Goal: Navigation & Orientation: Understand site structure

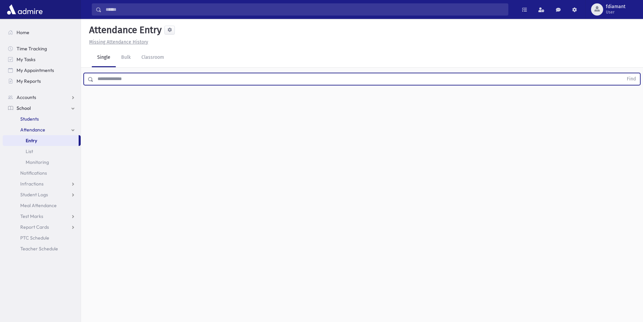
click at [31, 119] on span "Students" at bounding box center [29, 119] width 19 height 6
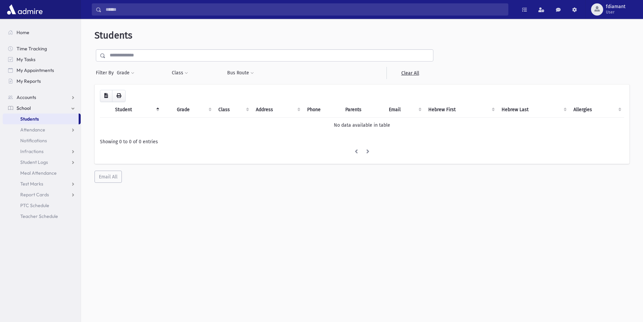
click at [120, 55] on input "text" at bounding box center [269, 55] width 327 height 12
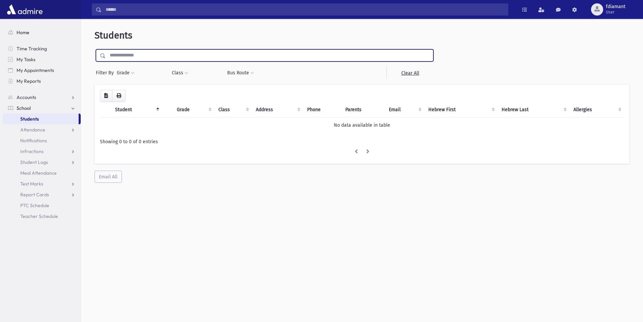
click at [20, 33] on span "Home" at bounding box center [23, 32] width 13 height 6
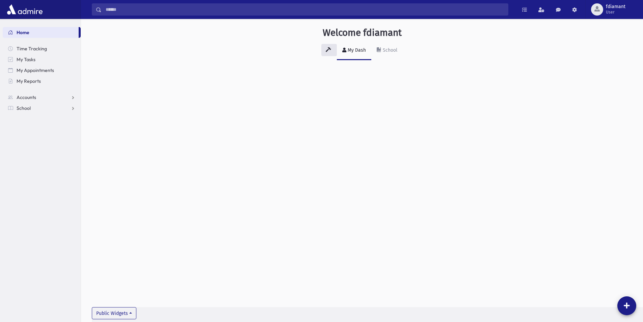
click at [25, 11] on img at bounding box center [24, 10] width 39 height 14
click at [74, 95] on link "Accounts" at bounding box center [42, 97] width 78 height 11
click at [73, 125] on link "School" at bounding box center [42, 129] width 78 height 11
